Goal: Task Accomplishment & Management: Manage account settings

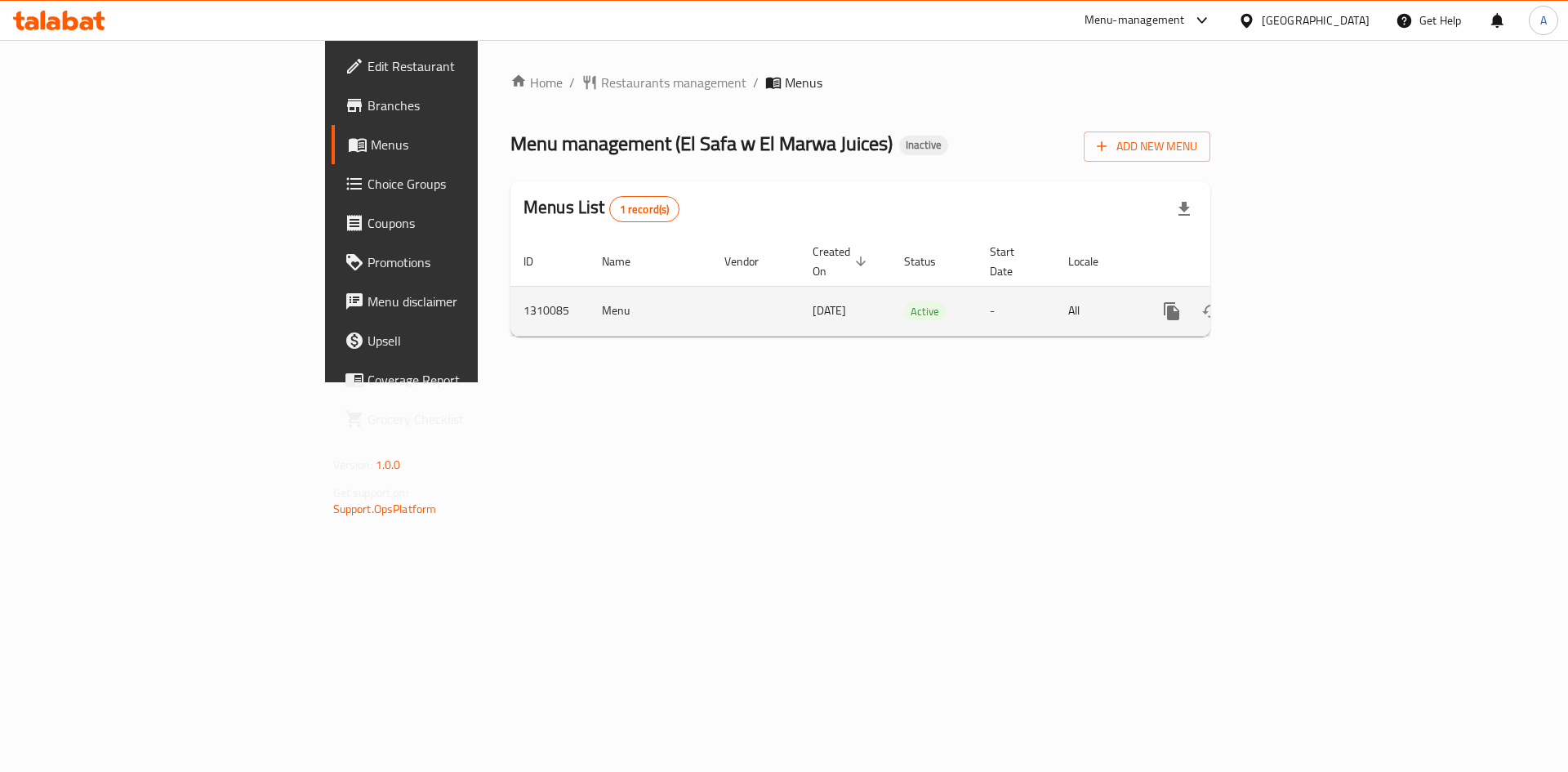
click at [1300, 302] on icon "enhanced table" at bounding box center [1289, 311] width 20 height 20
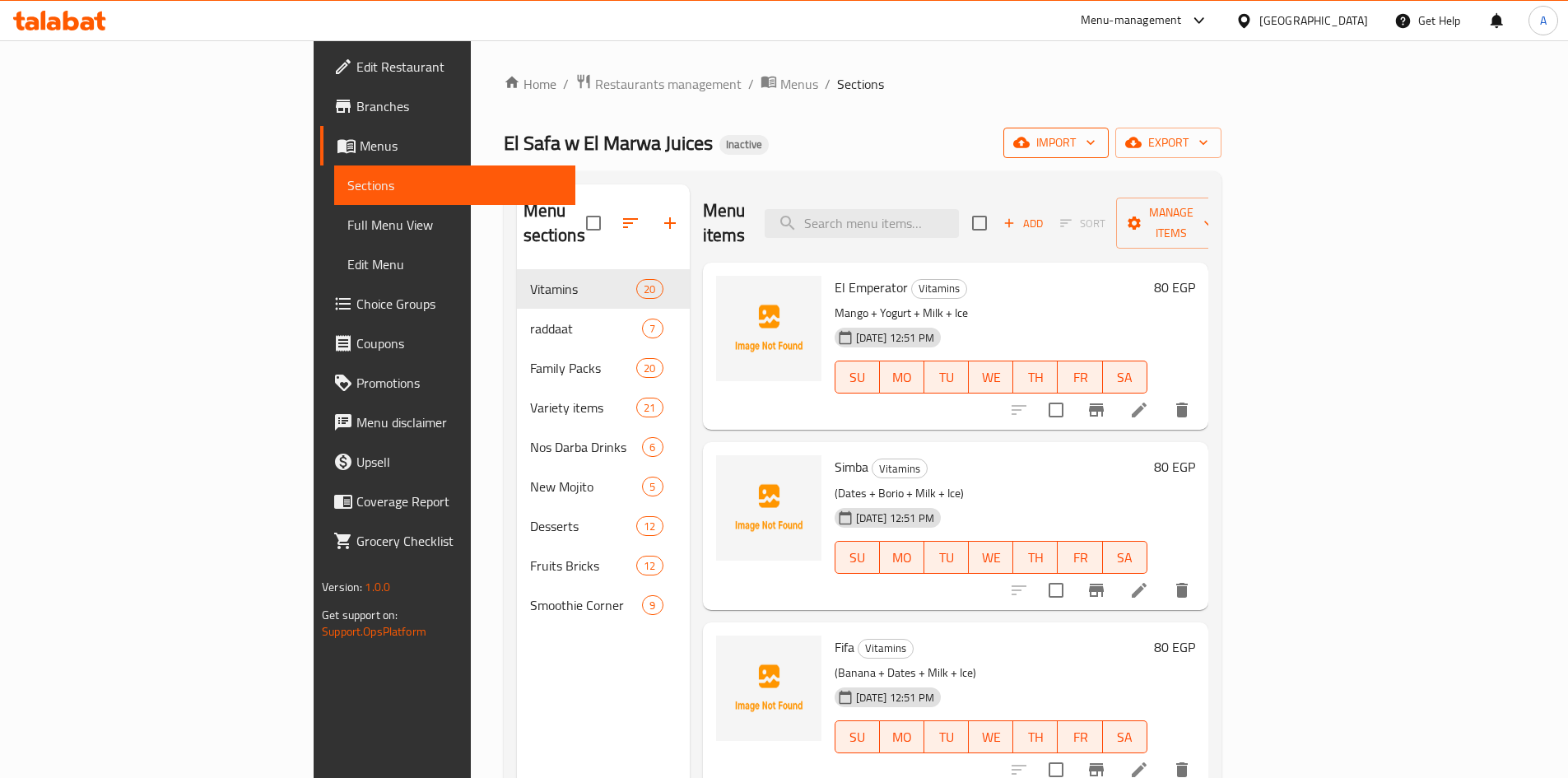
drag, startPoint x: 1348, startPoint y: 103, endPoint x: 1367, endPoint y: 137, distance: 38.9
click at [1221, 103] on div "Home / Restaurants management / Menus / Sections El Safa w El Marwa Juices Inac…" at bounding box center [862, 525] width 717 height 903
click at [1095, 140] on span "import" at bounding box center [1056, 143] width 79 height 21
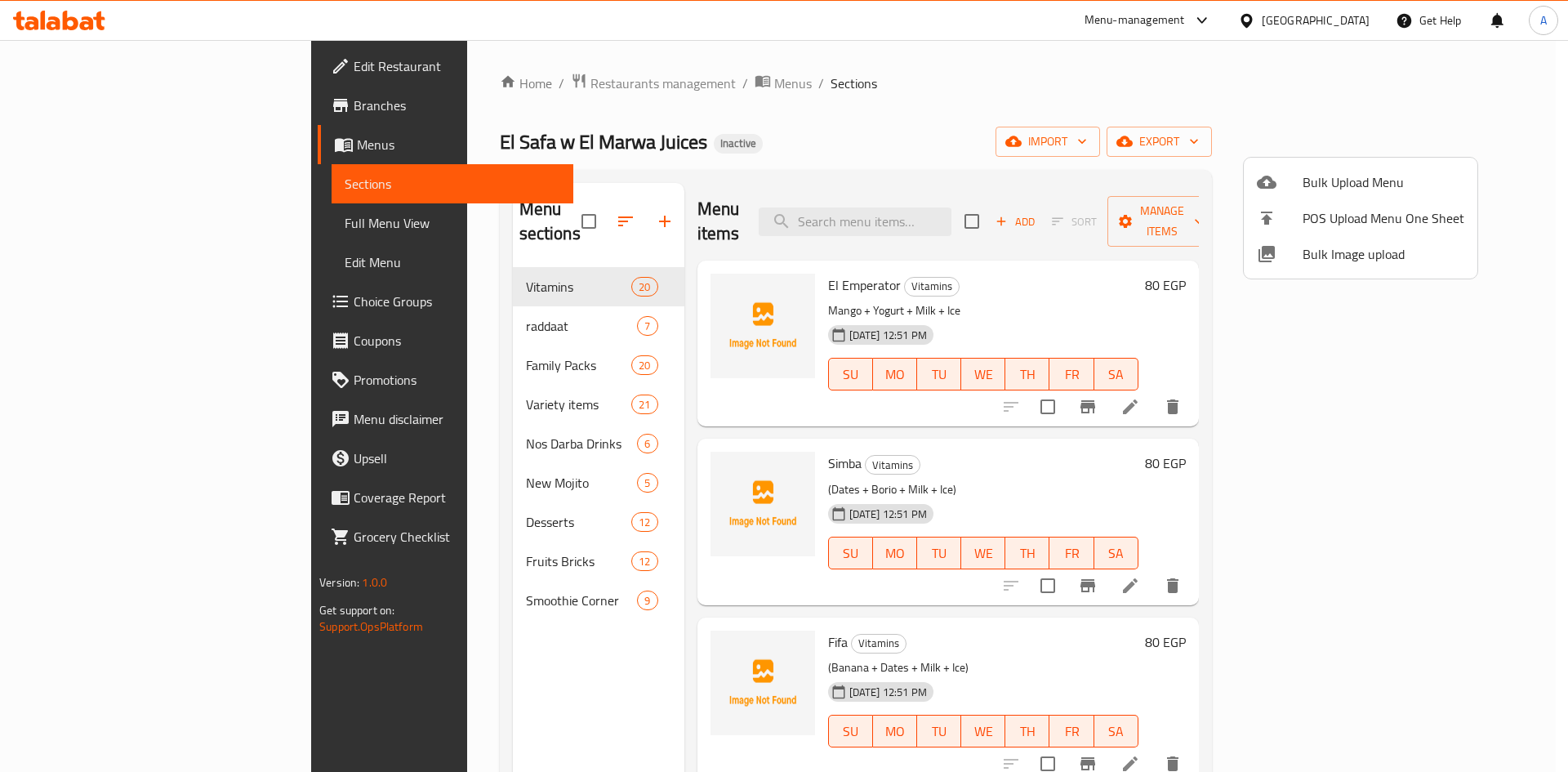
click at [1172, 137] on div at bounding box center [784, 386] width 1568 height 772
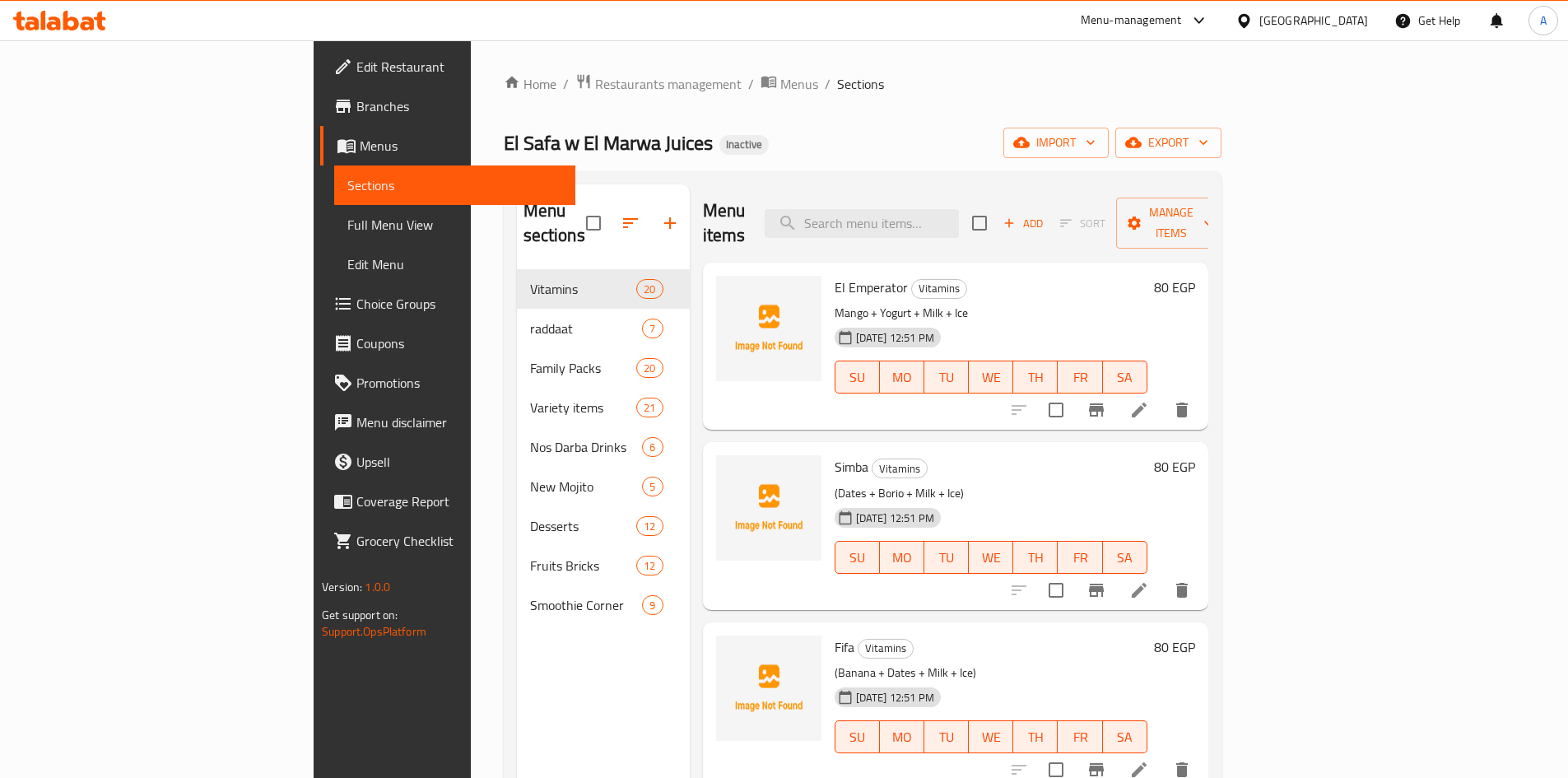
click at [1221, 116] on div "Home / Restaurants management / Menus / Sections El Safa w El Marwa Juices Inac…" at bounding box center [862, 525] width 717 height 903
click at [1095, 140] on span "import" at bounding box center [1056, 143] width 79 height 21
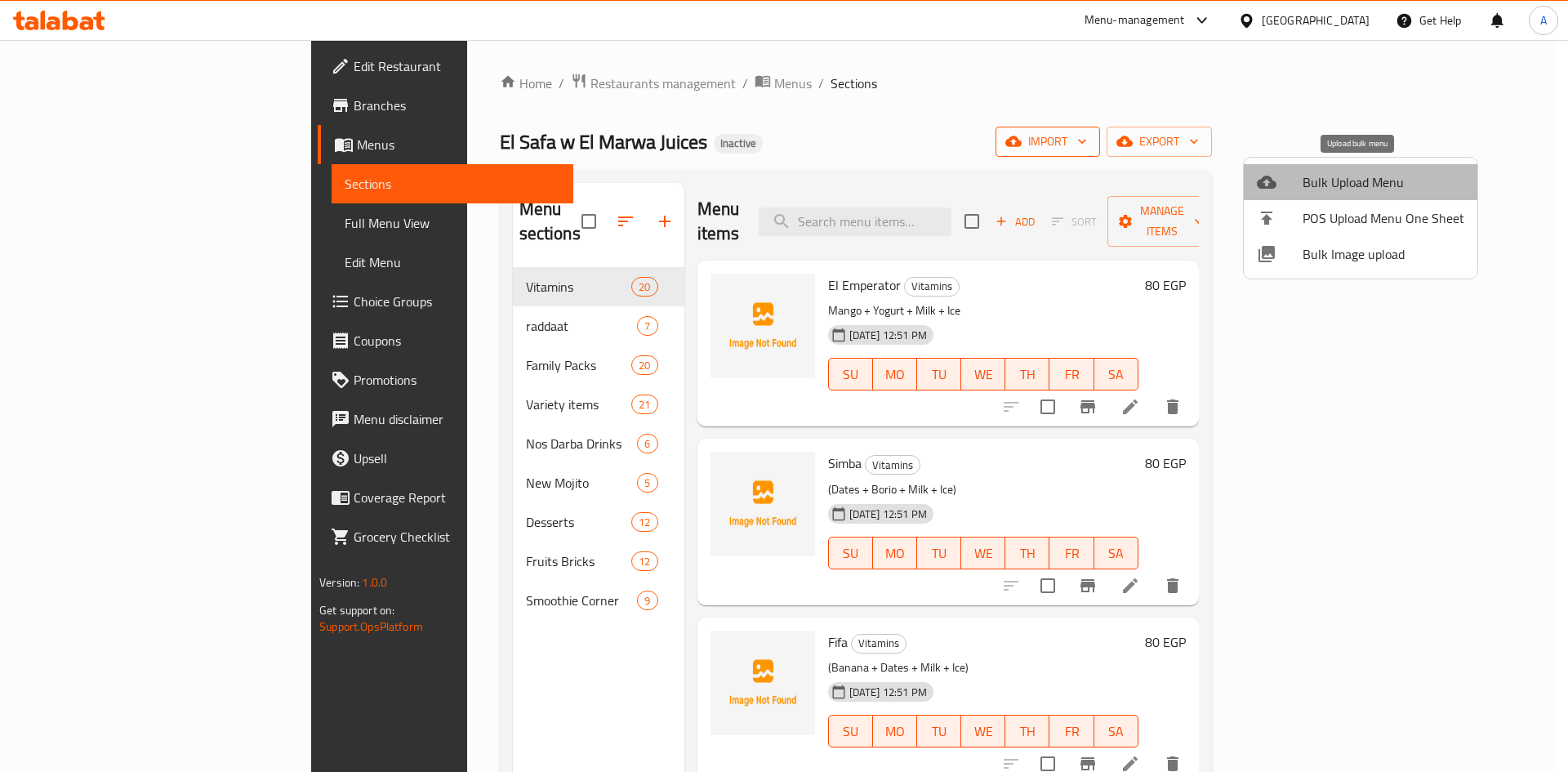
click at [1360, 173] on span "Bulk Upload Menu" at bounding box center [1383, 182] width 161 height 20
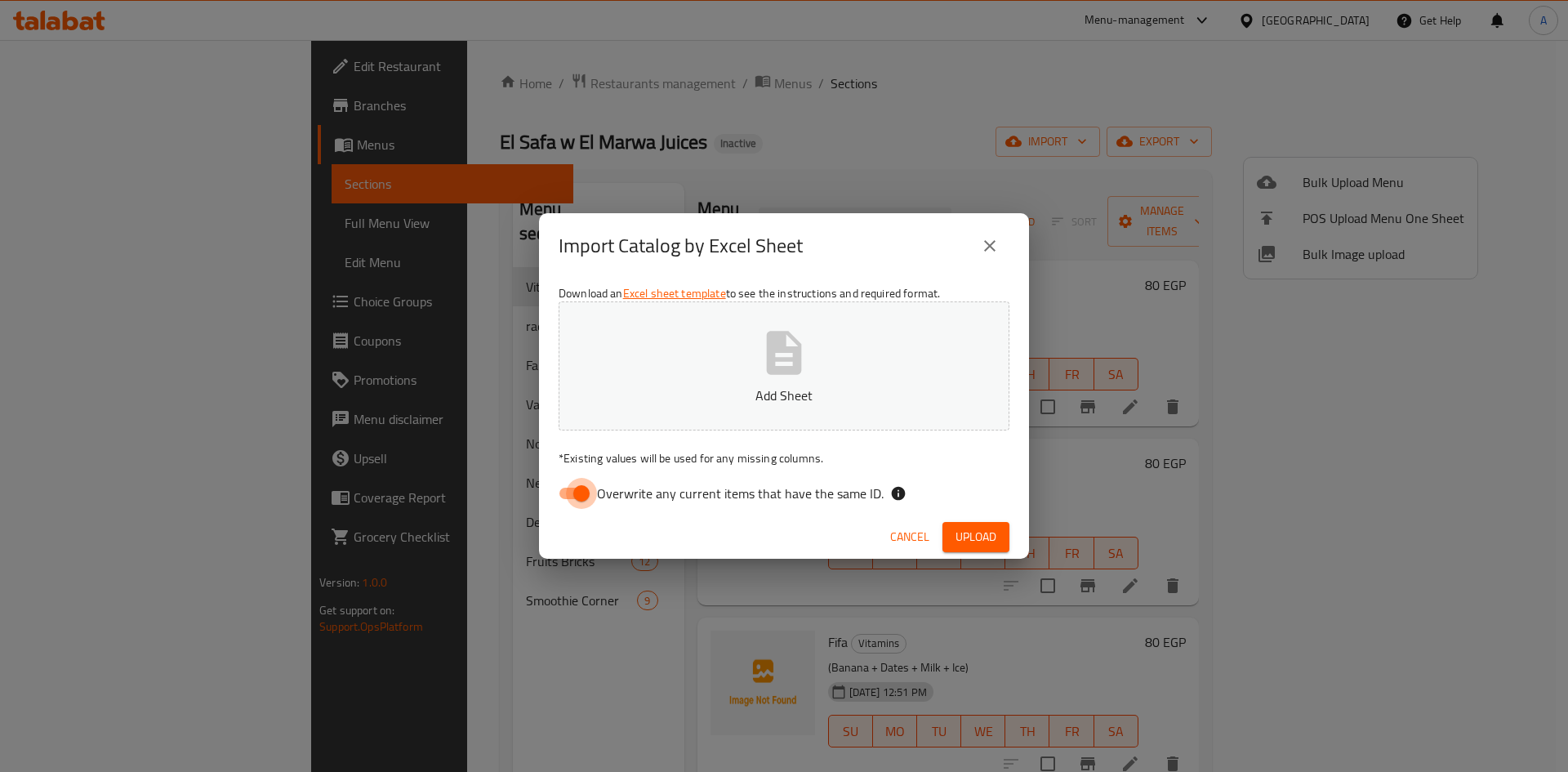
click at [590, 486] on input "Overwrite any current items that have the same ID." at bounding box center [581, 493] width 93 height 31
checkbox input "false"
click at [908, 542] on span "Cancel" at bounding box center [910, 537] width 39 height 21
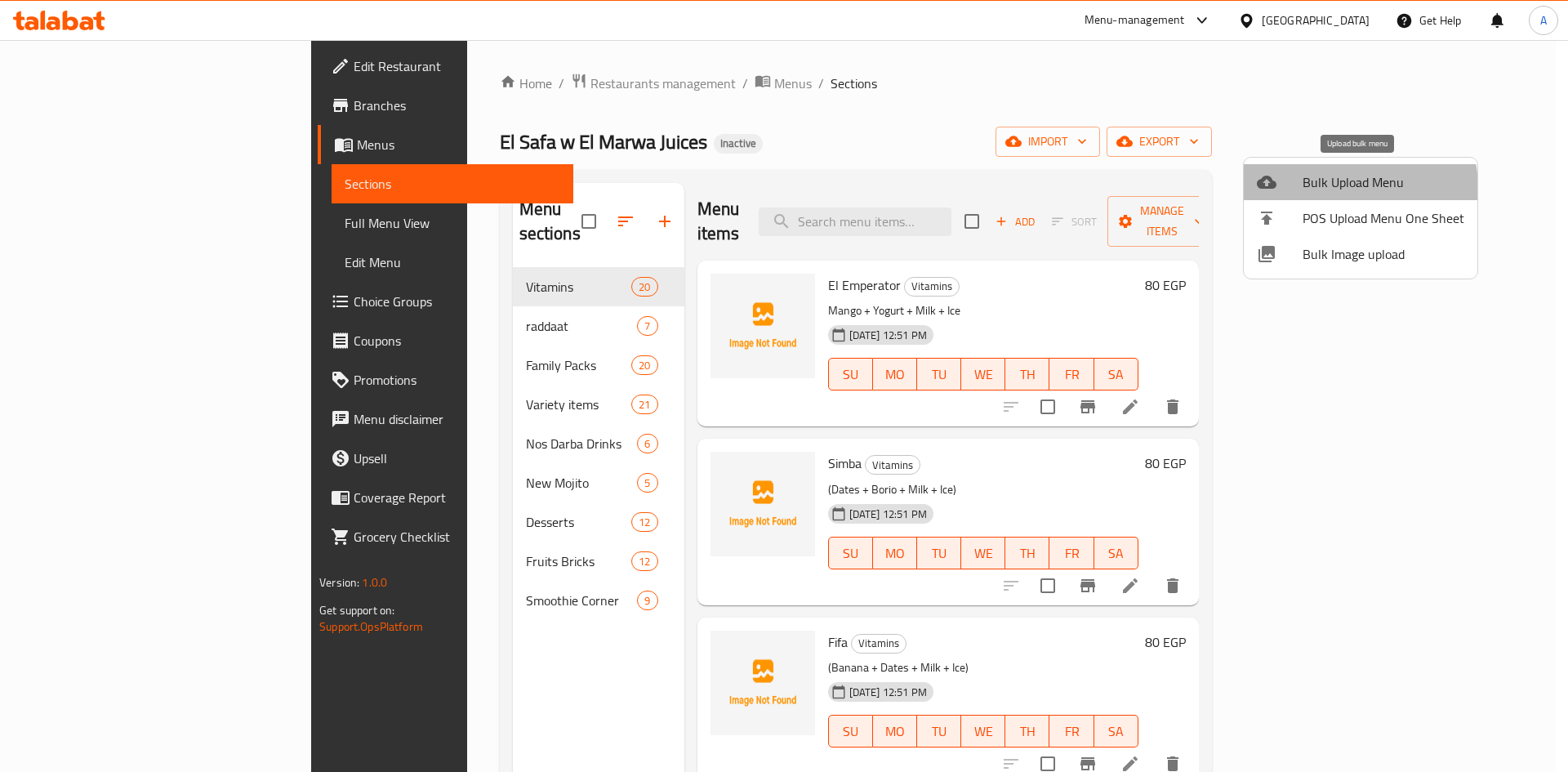
click at [1337, 189] on span "Bulk Upload Menu" at bounding box center [1383, 182] width 161 height 20
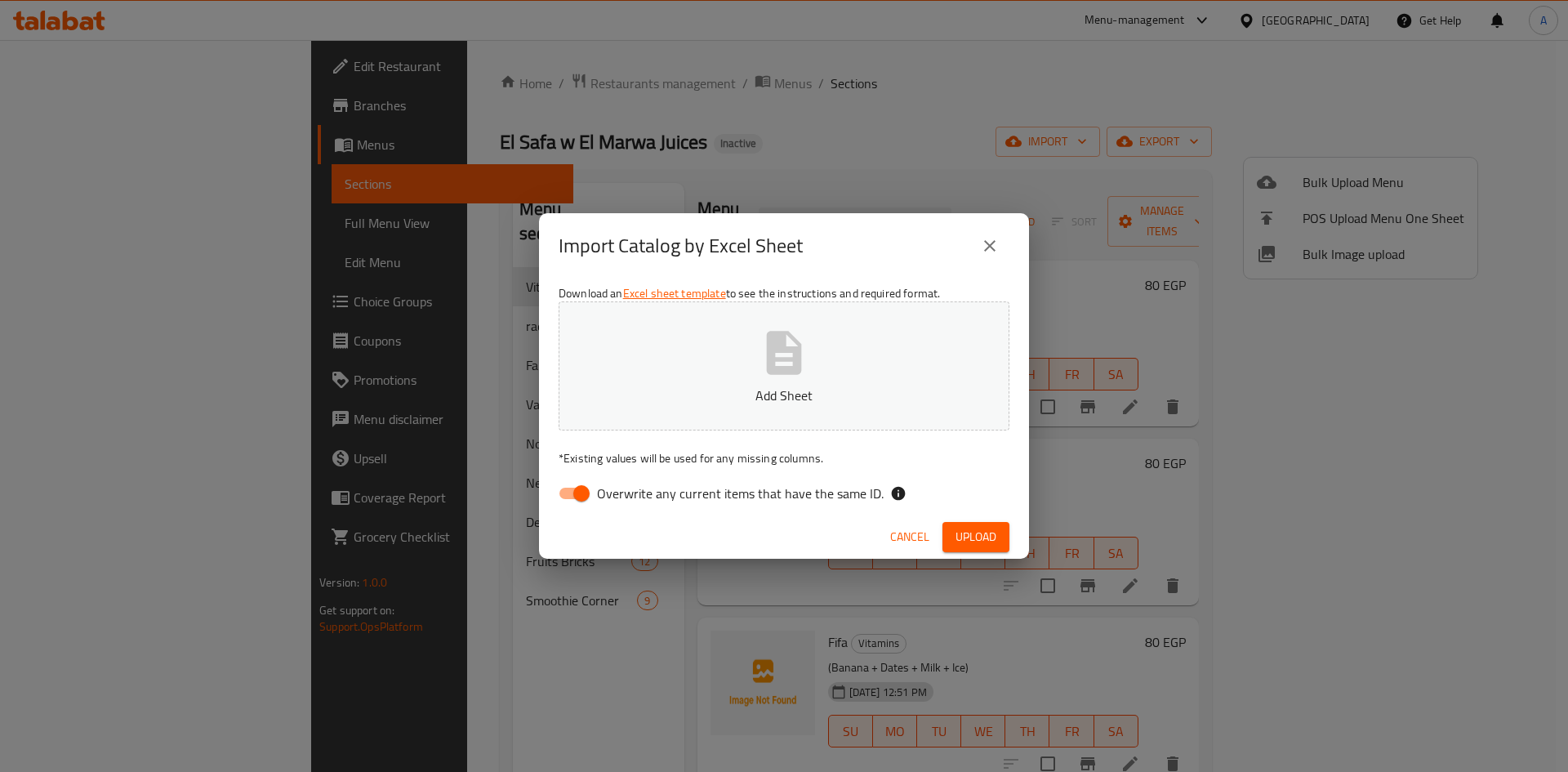
click at [995, 245] on icon "close" at bounding box center [990, 245] width 20 height 20
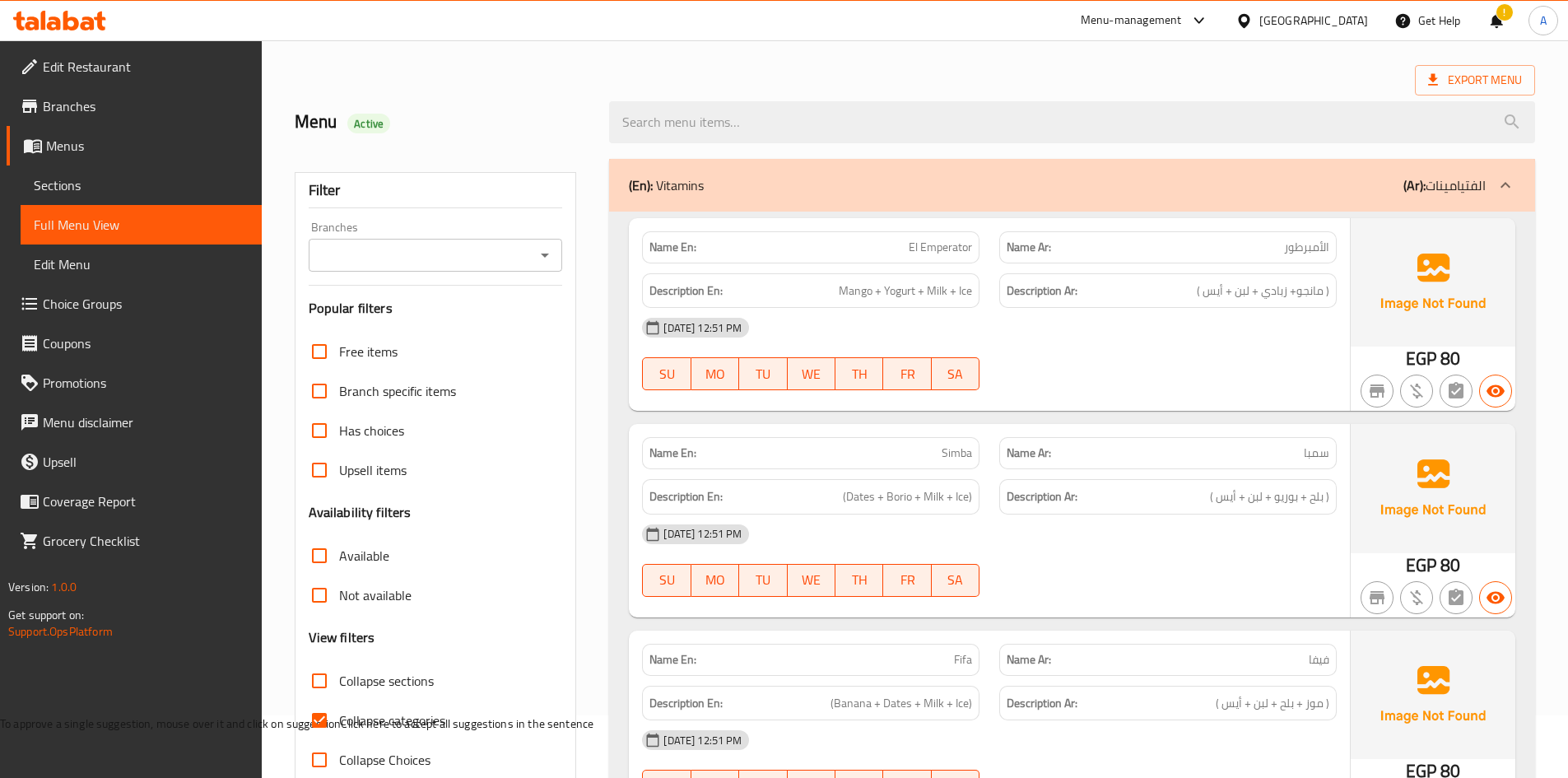
scroll to position [165, 0]
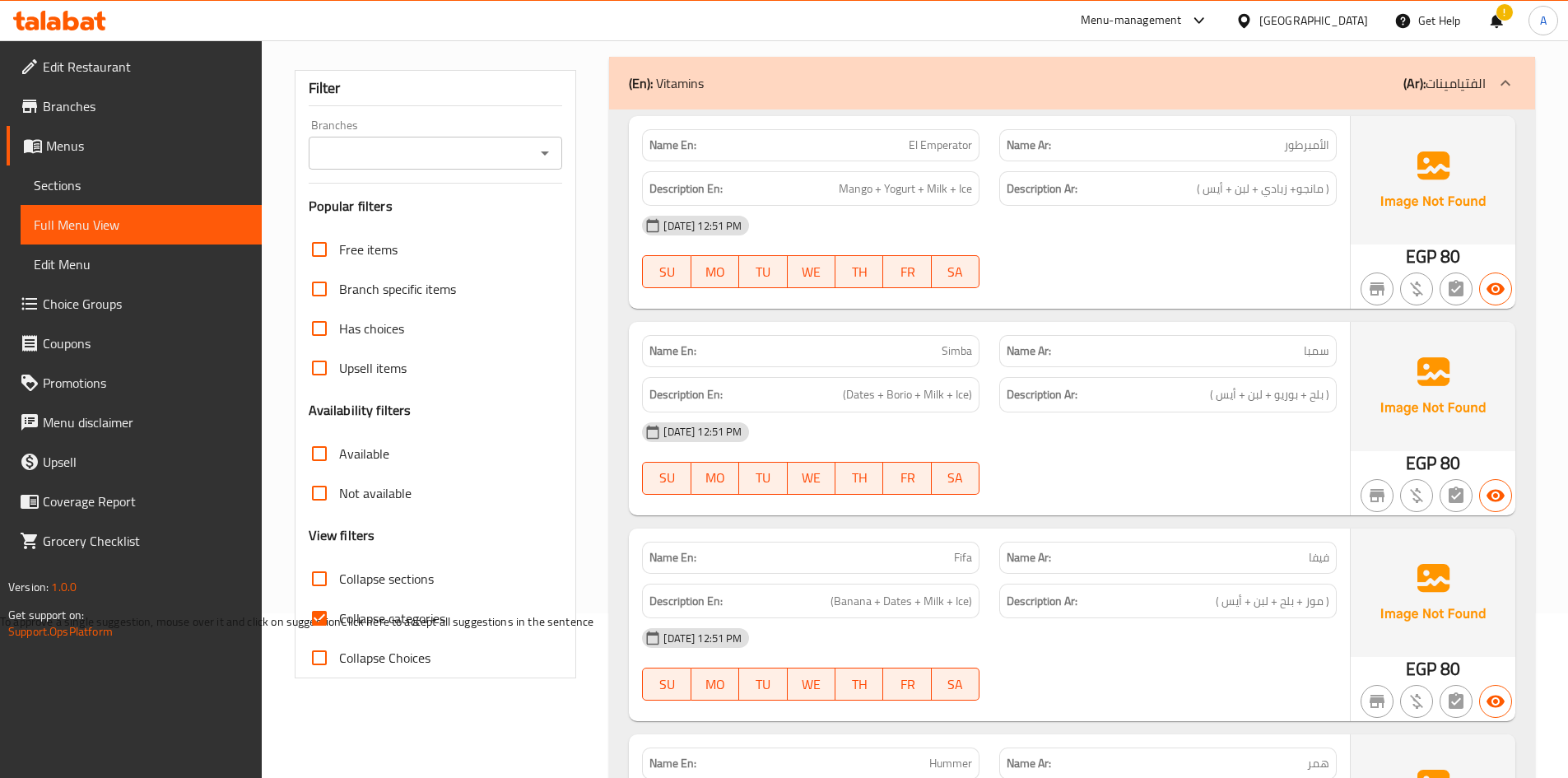
click at [319, 571] on input "Collapse sections" at bounding box center [319, 579] width 40 height 40
checkbox input "true"
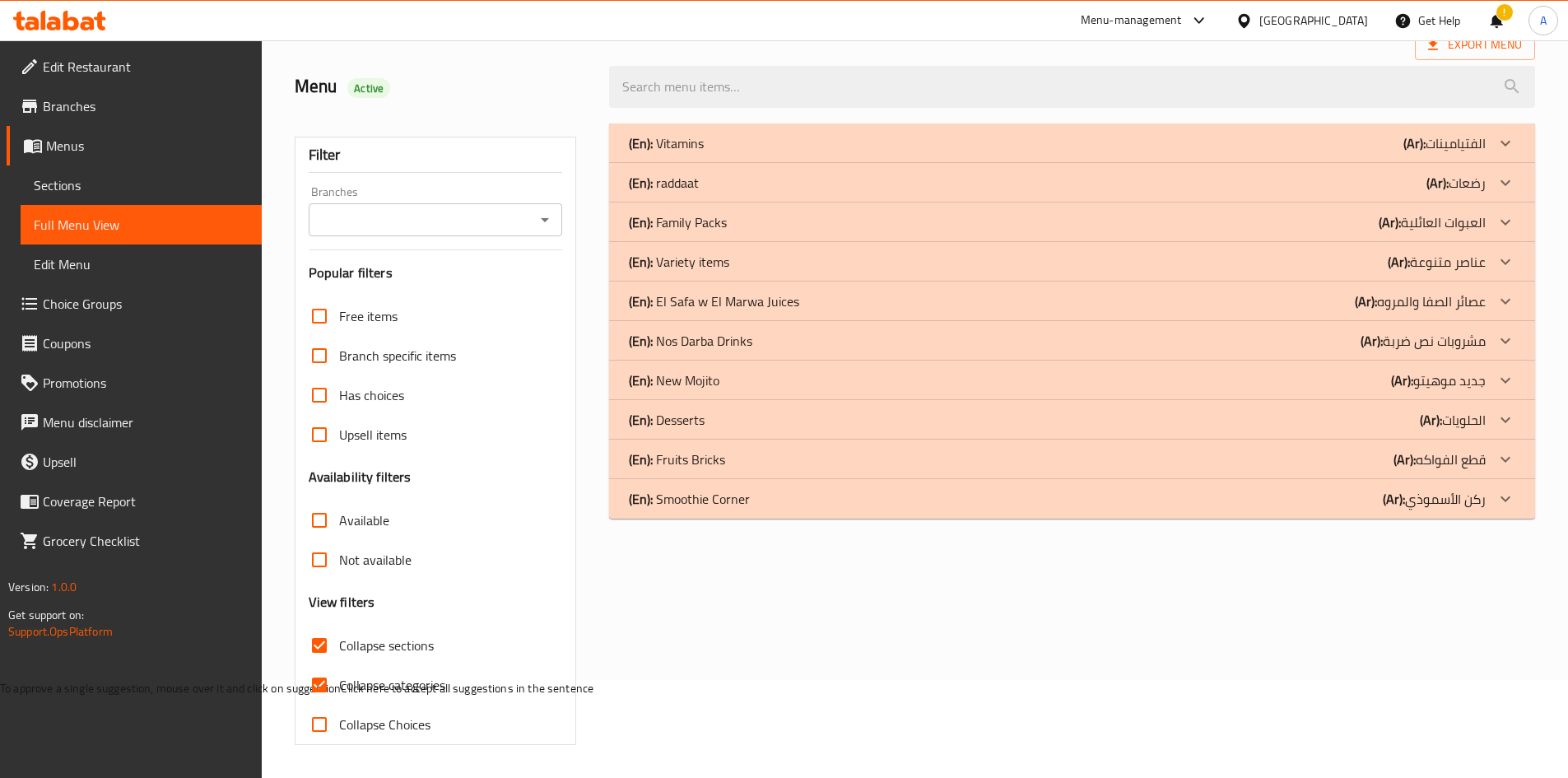
click at [329, 665] on input "Collapse categories" at bounding box center [319, 685] width 40 height 40
checkbox input "false"
click at [784, 311] on p "(En): El Safa w El Marwa Juices" at bounding box center [714, 301] width 170 height 20
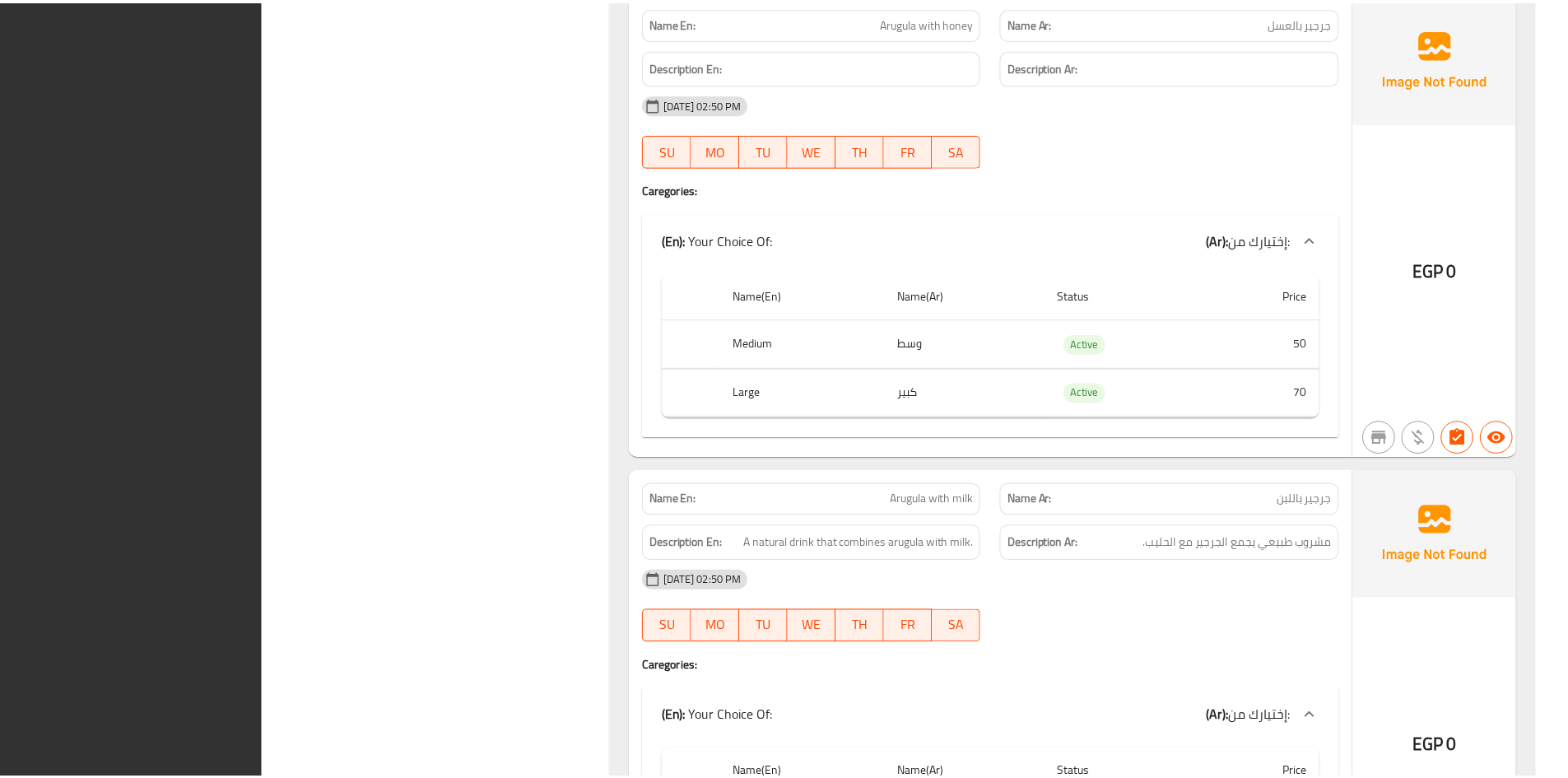
scroll to position [17767, 0]
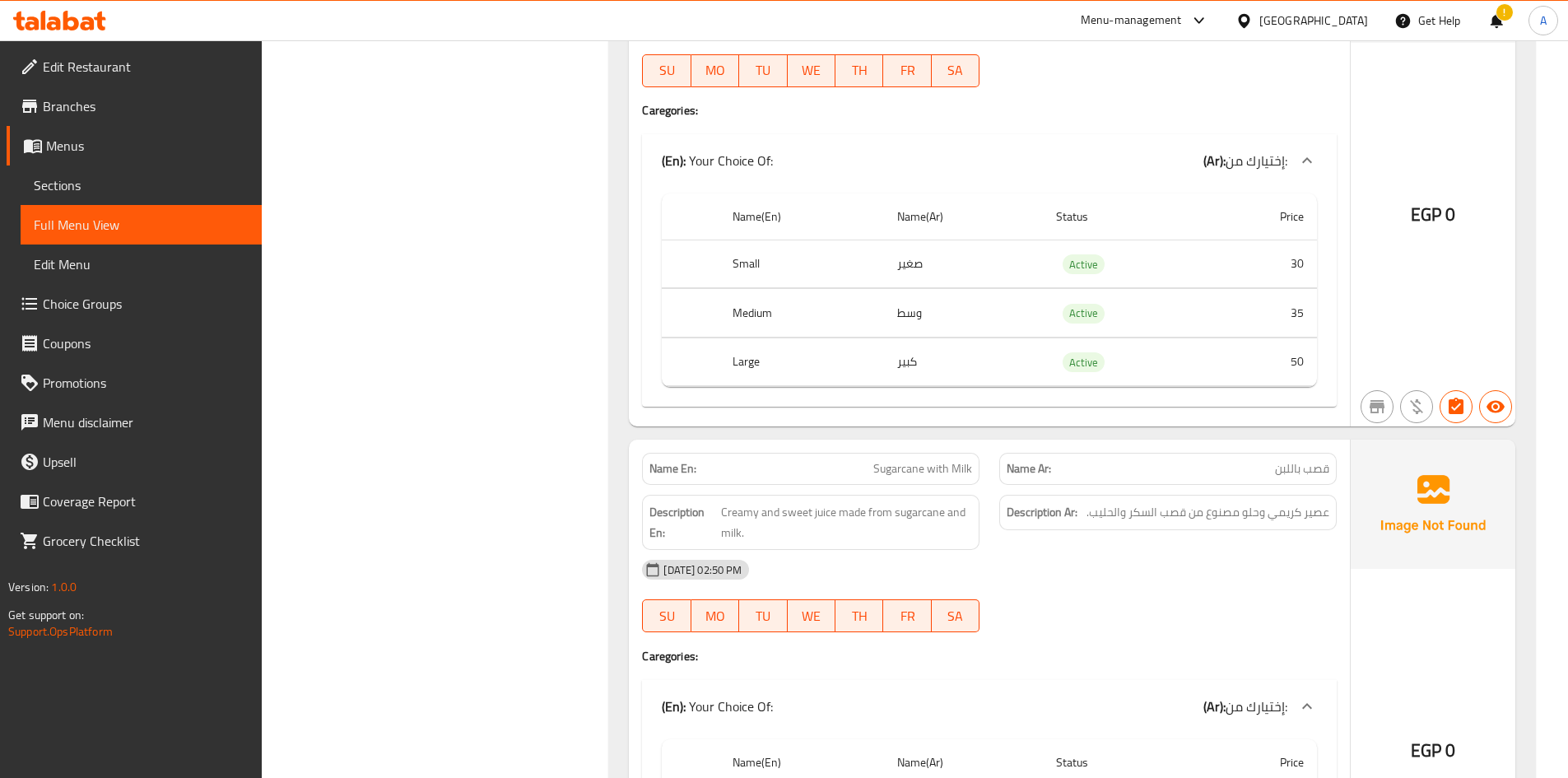
scroll to position [1071, 0]
